Goal: Transaction & Acquisition: Download file/media

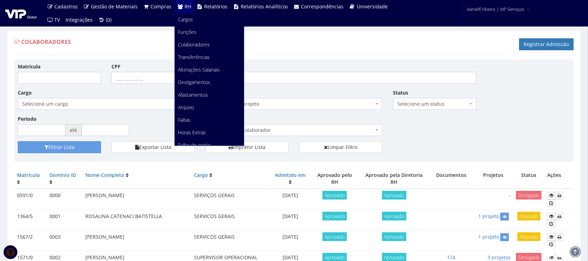
scroll to position [87, 0]
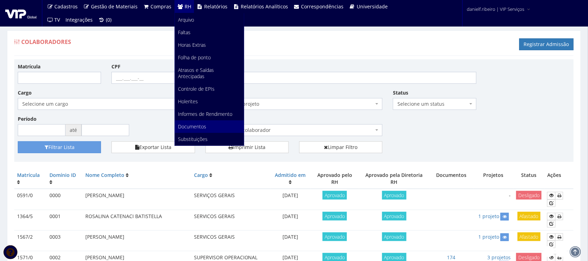
click at [194, 126] on span "Documentos" at bounding box center [192, 126] width 28 height 7
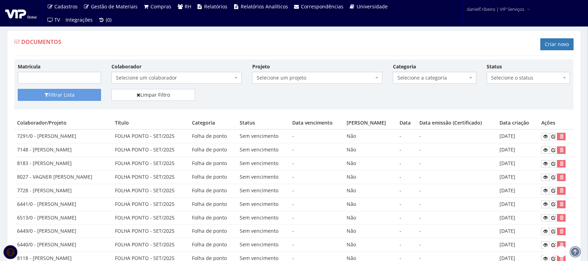
click at [176, 77] on span "Selecione um colaborador" at bounding box center [174, 77] width 117 height 7
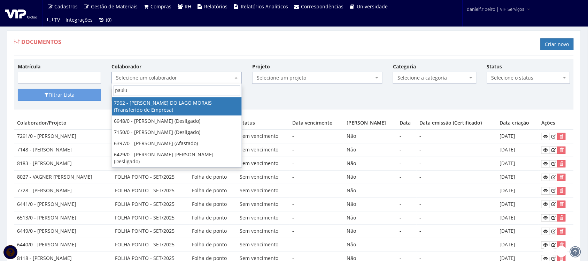
type input "paulus"
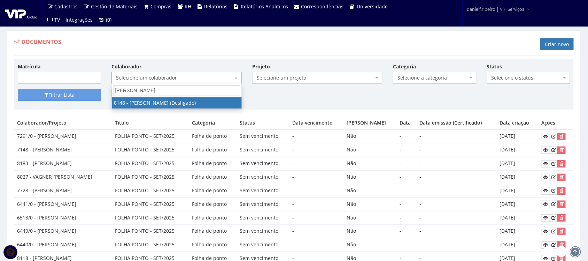
select select "3865"
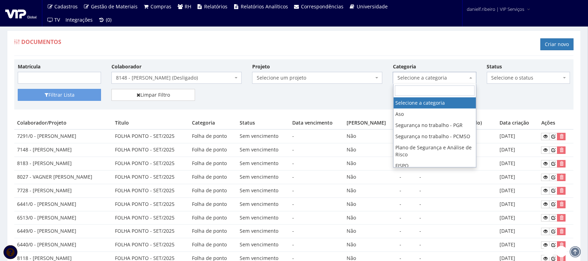
click at [440, 74] on span "Selecione a categoria" at bounding box center [434, 78] width 83 height 12
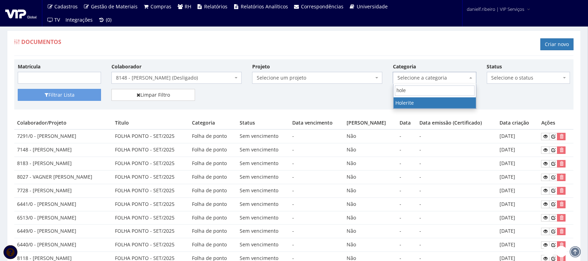
type input "holer"
select select "holerite"
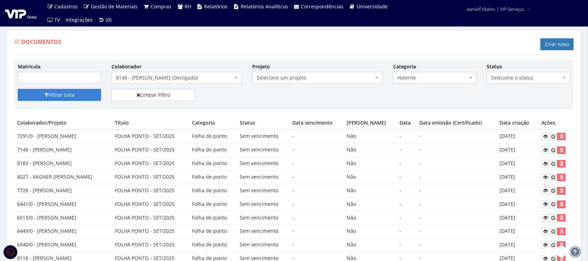
click at [46, 95] on icon "submit" at bounding box center [47, 94] width 4 height 5
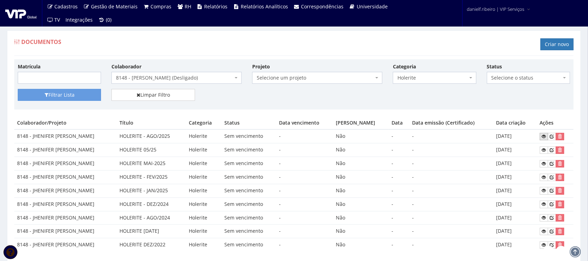
click at [545, 136] on icon at bounding box center [544, 136] width 4 height 5
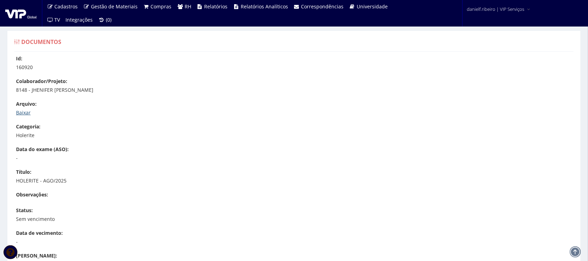
click at [21, 114] on link "Baixar" at bounding box center [23, 112] width 15 height 7
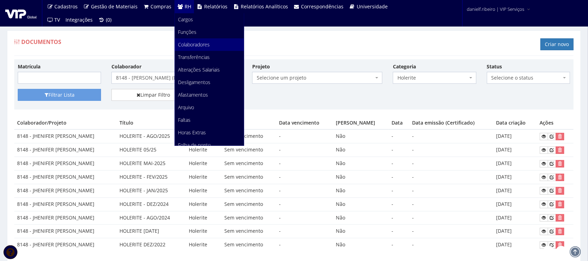
click at [194, 44] on span "Colaboradores" at bounding box center [194, 44] width 32 height 7
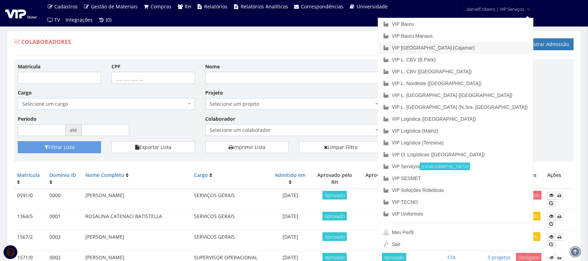
click at [485, 49] on link "VIP [GEOGRAPHIC_DATA] (Cajamar)" at bounding box center [455, 48] width 155 height 12
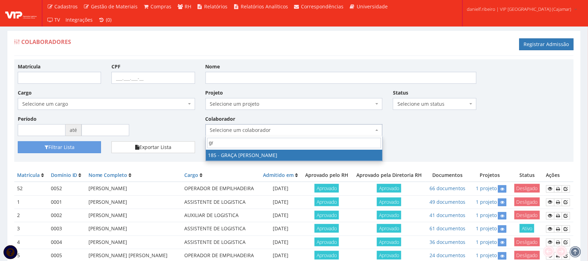
type input "gra"
select select "4083"
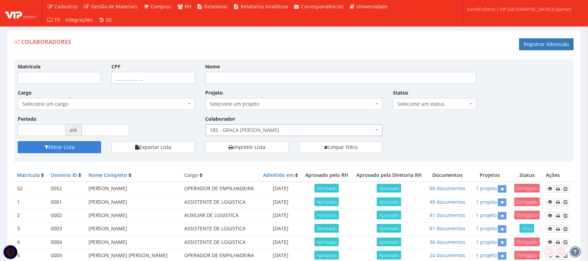
click at [78, 151] on button "Filtrar Lista" at bounding box center [59, 147] width 83 height 12
select select "4083"
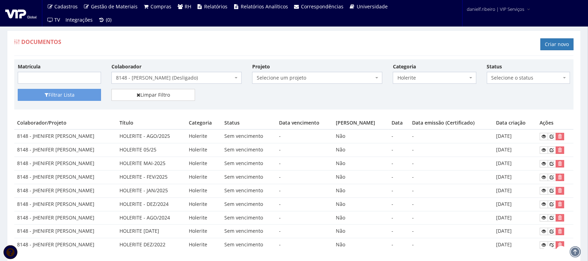
click at [146, 80] on span "8148 - [PERSON_NAME] (Desligado)" at bounding box center [174, 77] width 117 height 7
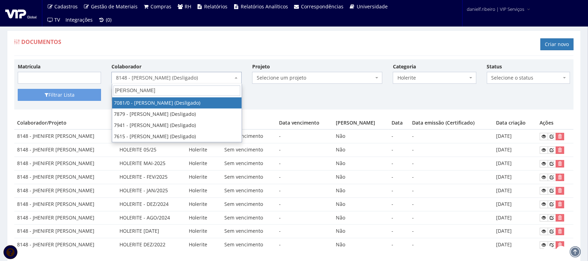
type input "wesley na"
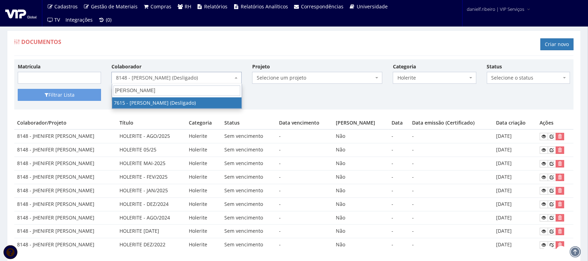
select select "1885"
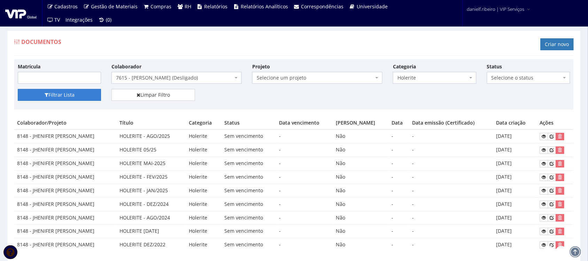
click at [79, 89] on div "Matrícula Colaborador Selecione um colaborador 7015/0 - ADEILTON LUIZ NETO (Des…" at bounding box center [293, 84] width 559 height 50
click at [77, 91] on button "Filtrar Lista" at bounding box center [59, 95] width 83 height 12
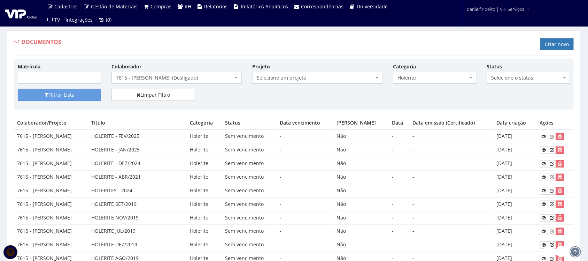
click at [160, 75] on span "7615 - [PERSON_NAME] (Desligado)" at bounding box center [174, 77] width 117 height 7
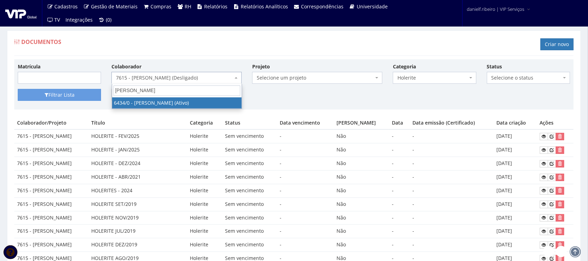
type input "fabio luciano"
select select "66"
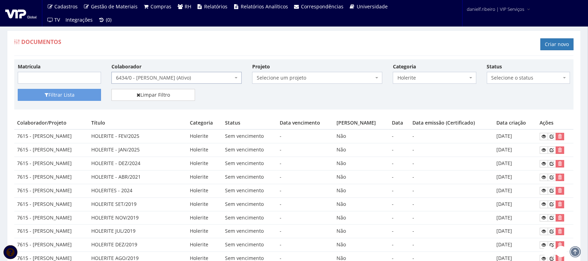
click at [58, 103] on div "Filtrar Lista Limpar Filtro" at bounding box center [294, 97] width 563 height 17
click at [56, 99] on button "Filtrar Lista" at bounding box center [59, 95] width 83 height 12
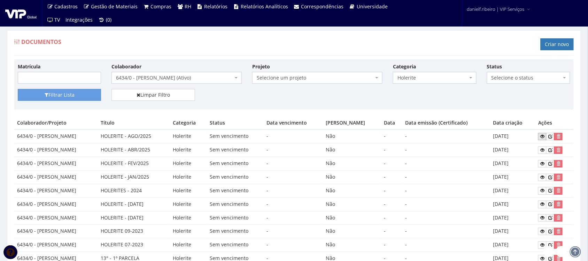
click at [542, 139] on link at bounding box center [542, 136] width 8 height 7
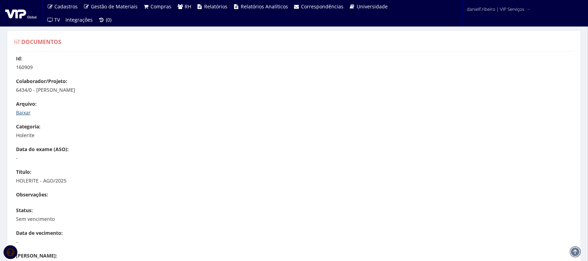
click at [22, 114] on link "Baixar" at bounding box center [23, 112] width 15 height 7
